Goal: Task Accomplishment & Management: Manage account settings

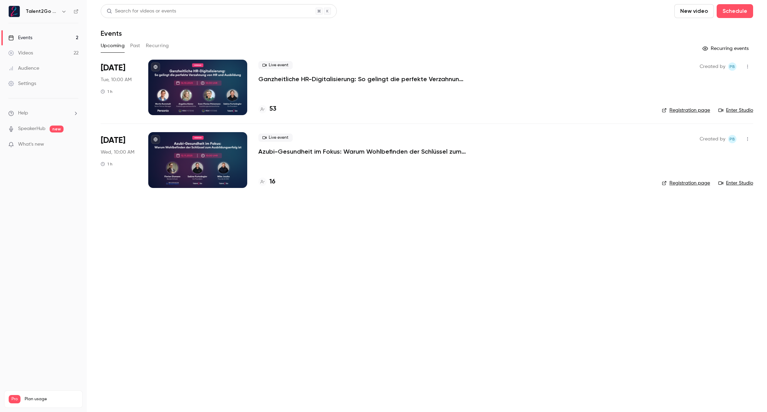
click at [387, 151] on p "Azubi-Gesundheit im Fokus: Warum Wohlbefinden der Schlüssel zum Ausbildungserfo…" at bounding box center [362, 152] width 208 height 8
